Goal: Navigation & Orientation: Find specific page/section

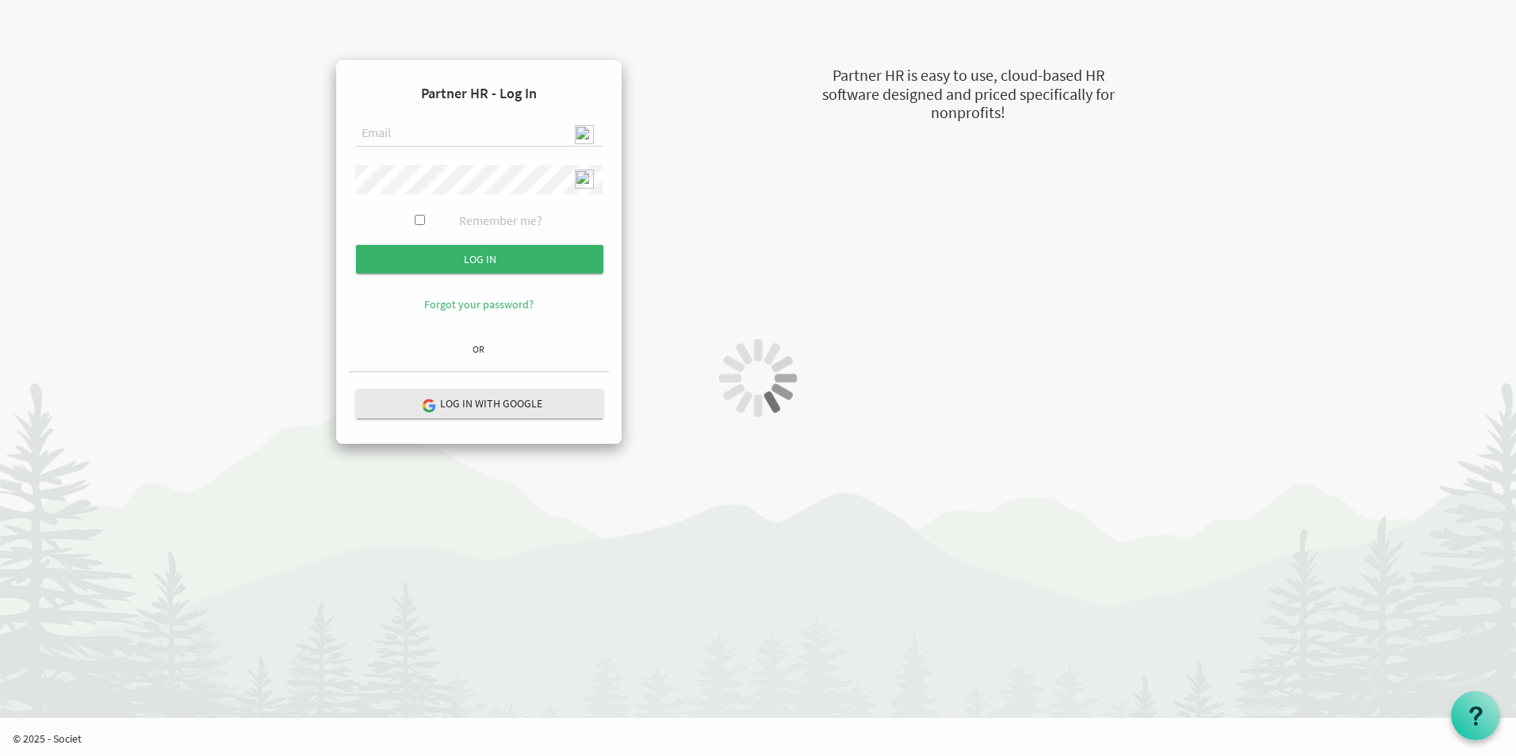
type input "[EMAIL_ADDRESS][DOMAIN_NAME]"
click at [500, 224] on div "Partner HR - Log In admin@stepind.org Remember me? Log in OR" at bounding box center [758, 230] width 928 height 428
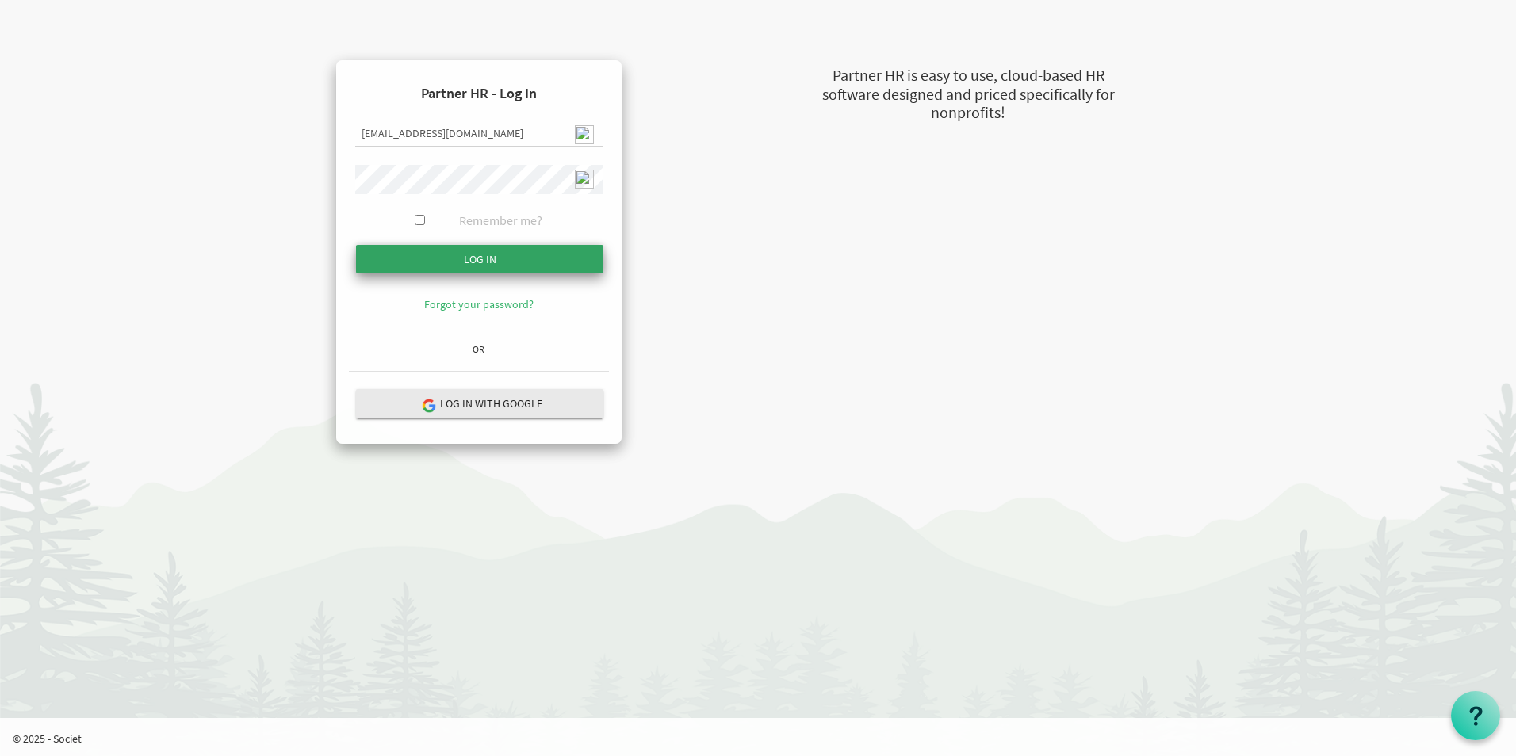
click at [473, 245] on input "submit" at bounding box center [479, 259] width 247 height 29
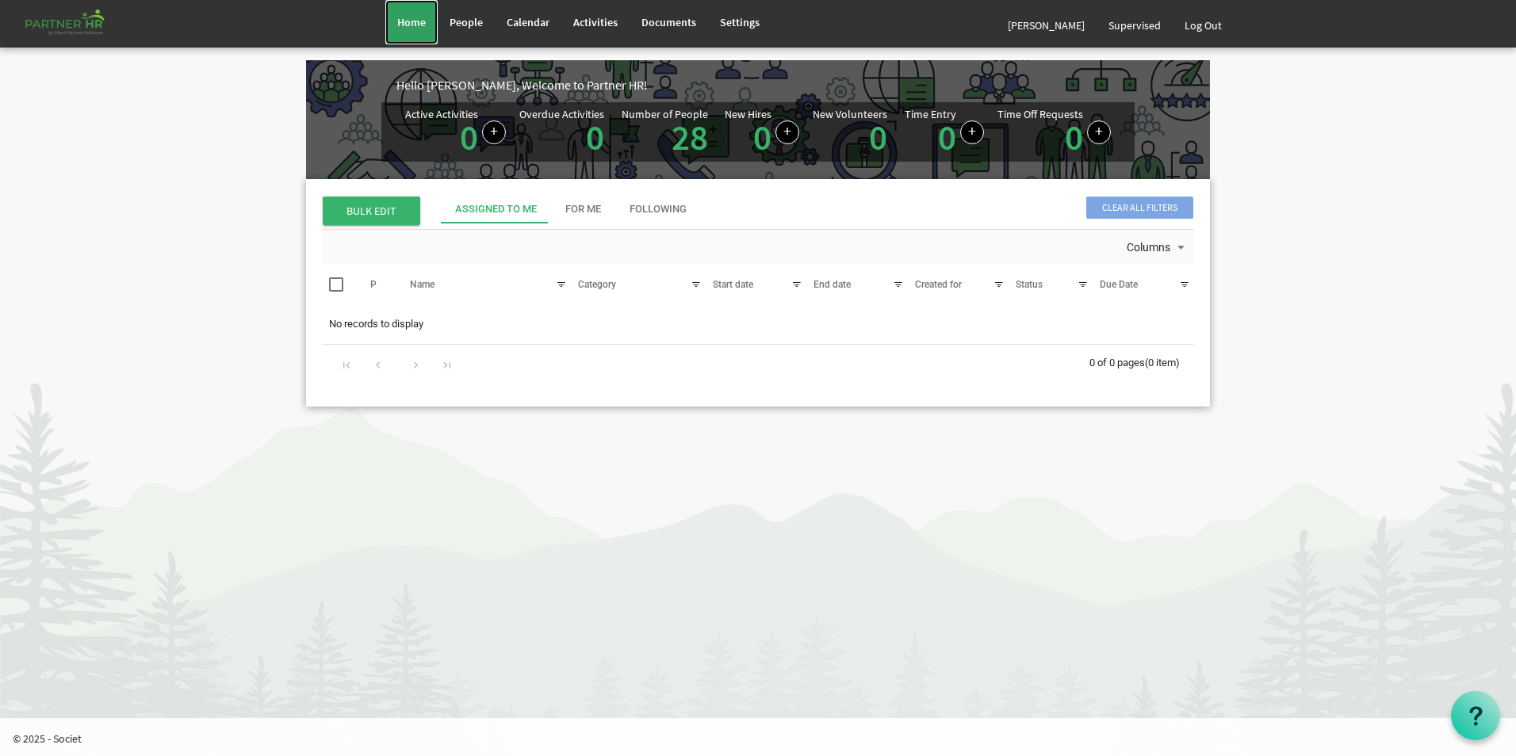
click at [415, 11] on link "Home" at bounding box center [411, 22] width 52 height 44
click at [552, 23] on link "Calendar" at bounding box center [528, 22] width 67 height 44
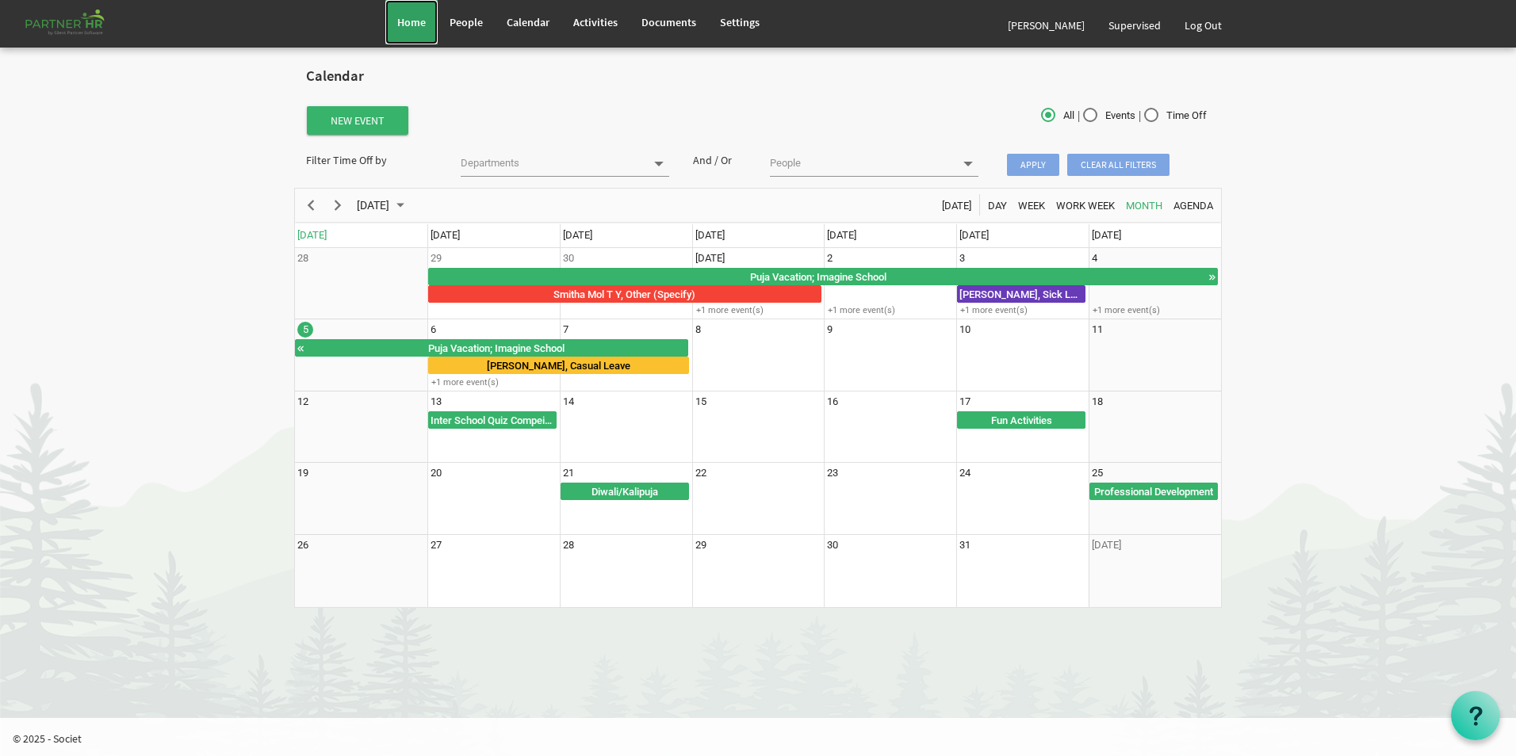
click at [405, 23] on span "Home" at bounding box center [411, 22] width 29 height 14
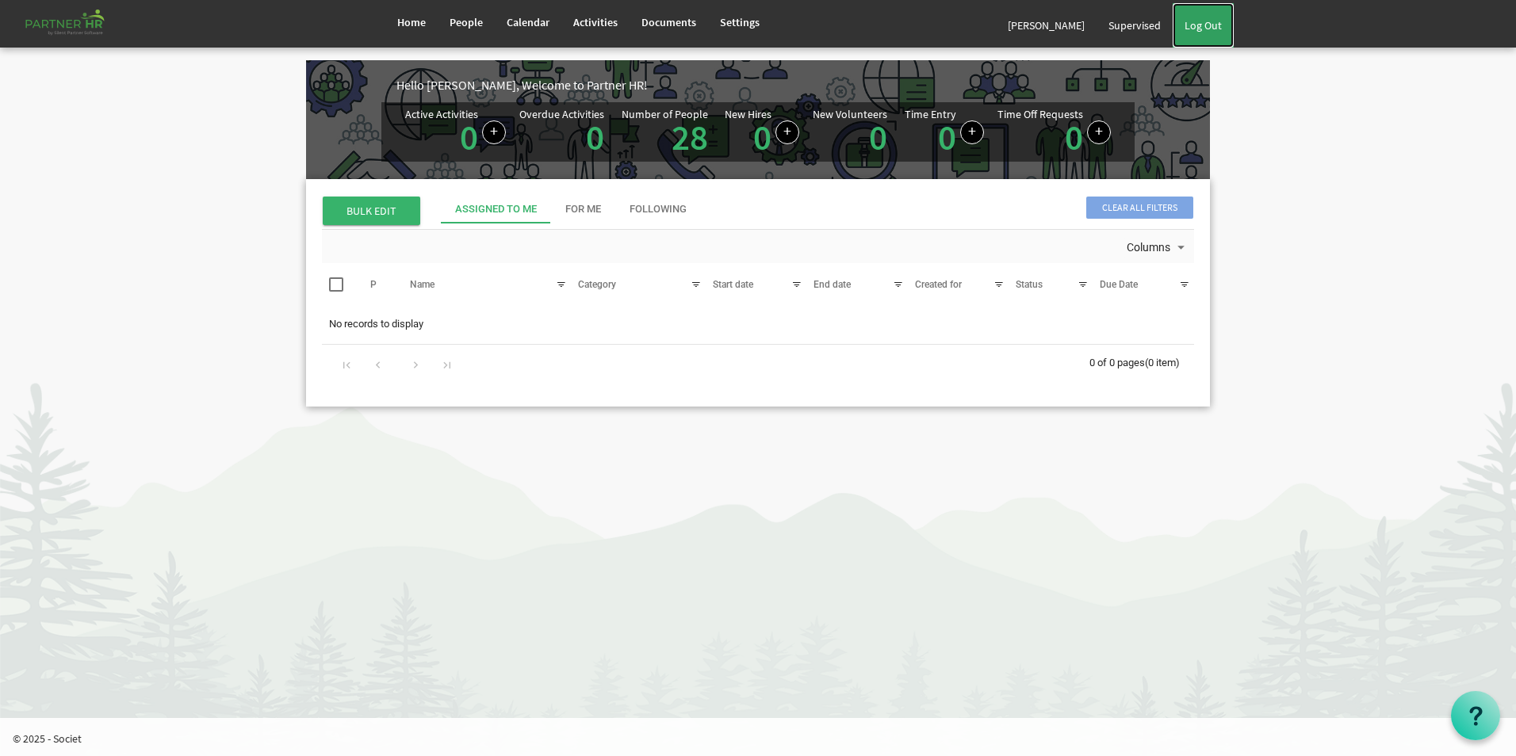
click at [1209, 24] on link "Log Out" at bounding box center [1203, 25] width 61 height 44
